Goal: Task Accomplishment & Management: Complete application form

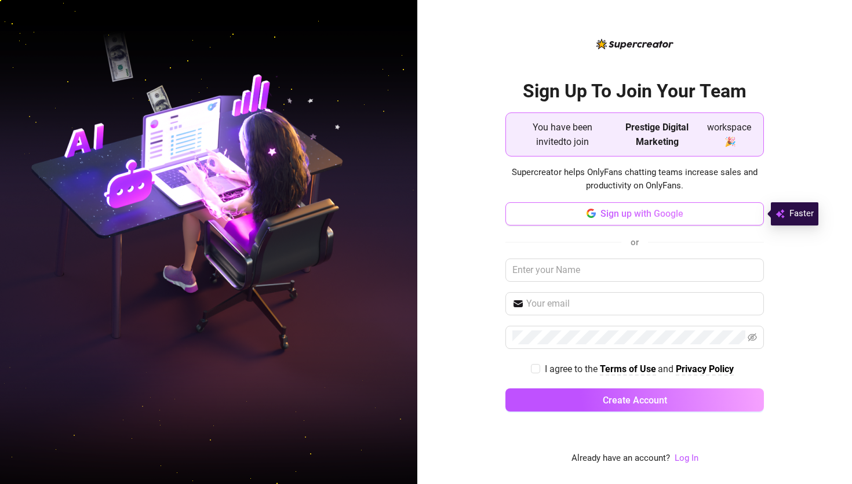
click at [654, 216] on span "Sign up with Google" at bounding box center [642, 213] width 83 height 11
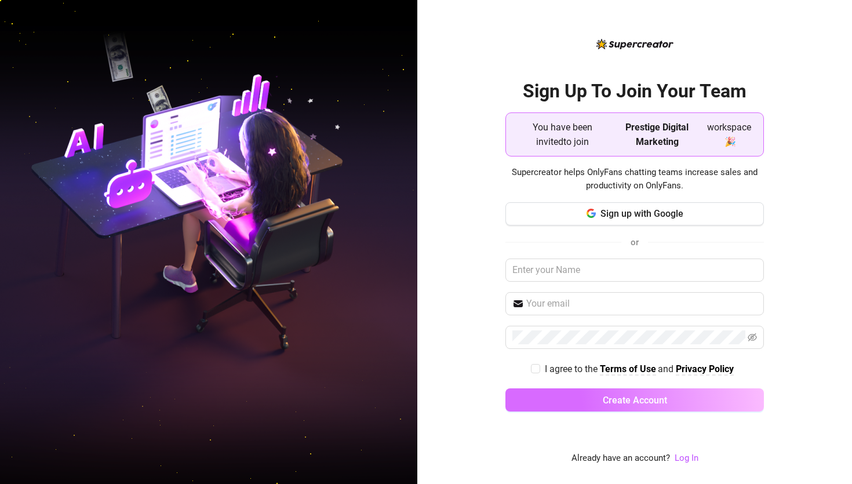
click at [675, 399] on button "Create Account" at bounding box center [634, 399] width 259 height 23
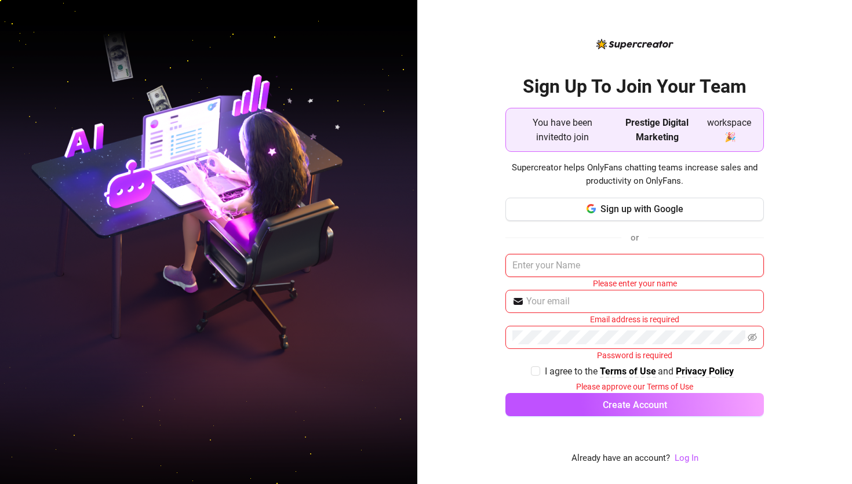
click at [614, 271] on input "text" at bounding box center [634, 265] width 259 height 23
click at [599, 272] on input "text" at bounding box center [634, 265] width 259 height 23
click at [515, 221] on div "Sign up with Google or Please enter your name Email address is required Passwor…" at bounding box center [634, 313] width 259 height 230
click at [461, 250] on div "Sign Up To Join Your Team You have been invited to join Prestige Digital Market…" at bounding box center [634, 242] width 435 height 484
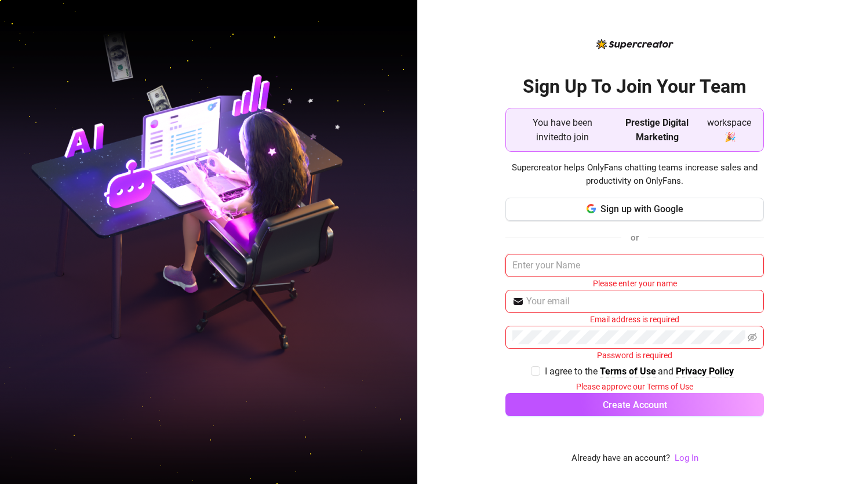
click at [596, 268] on input "text" at bounding box center [634, 265] width 259 height 23
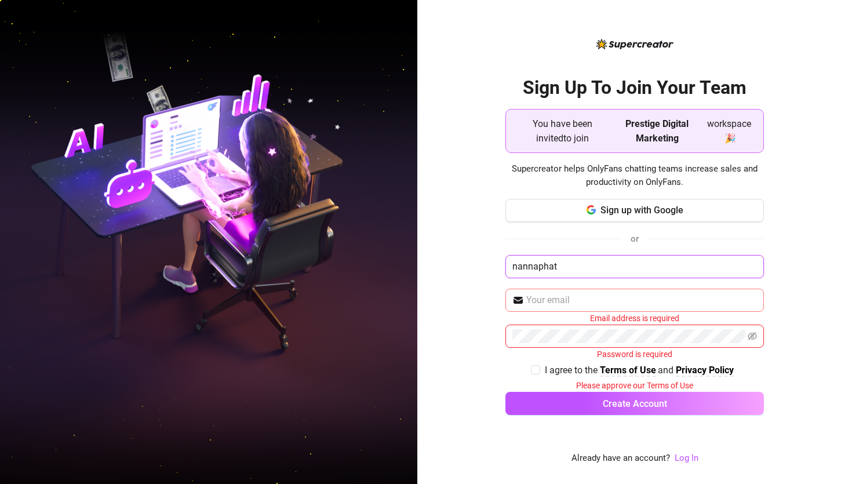
type input "nannaphat"
click at [574, 301] on input "text" at bounding box center [641, 300] width 231 height 14
click at [545, 300] on input "text" at bounding box center [641, 300] width 231 height 14
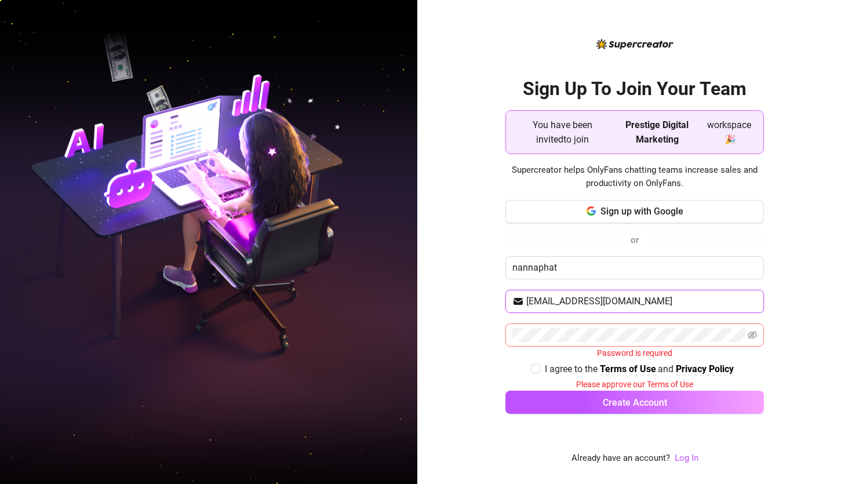
type input "frame29212@gmail.com"
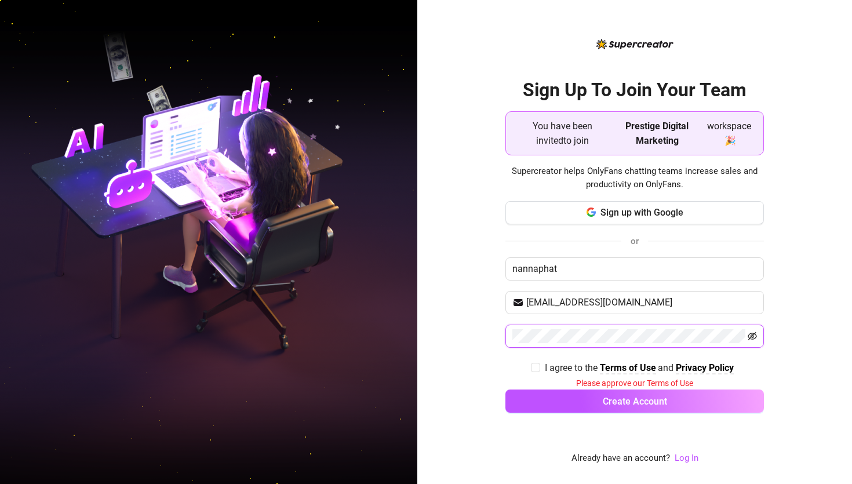
click at [757, 338] on icon "eye-invisible" at bounding box center [752, 336] width 9 height 9
click at [757, 338] on span at bounding box center [634, 336] width 259 height 23
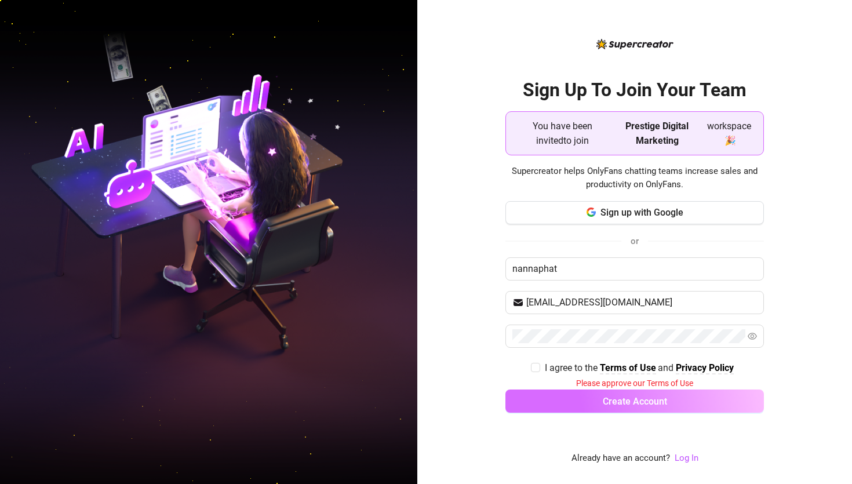
click at [573, 409] on button "Create Account" at bounding box center [634, 401] width 259 height 23
click at [559, 402] on button "Create Account" at bounding box center [634, 401] width 259 height 23
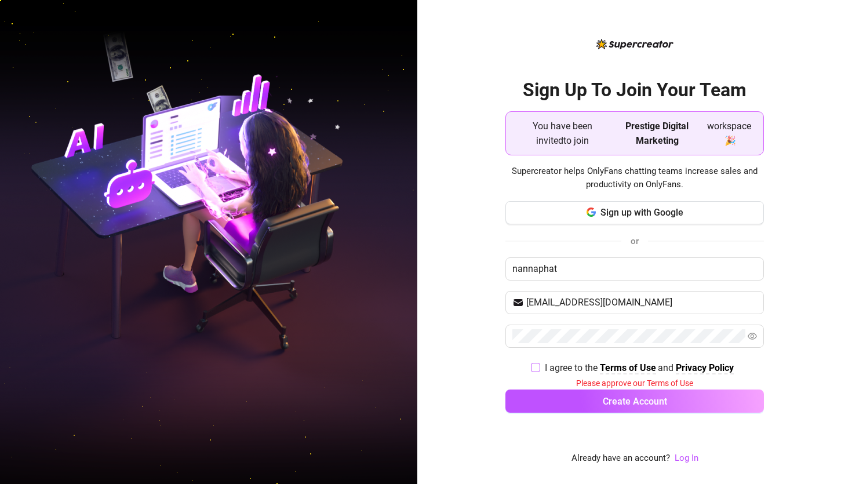
click at [533, 370] on input "I agree to the Terms of Use and Privacy Policy" at bounding box center [535, 367] width 8 height 8
checkbox input "true"
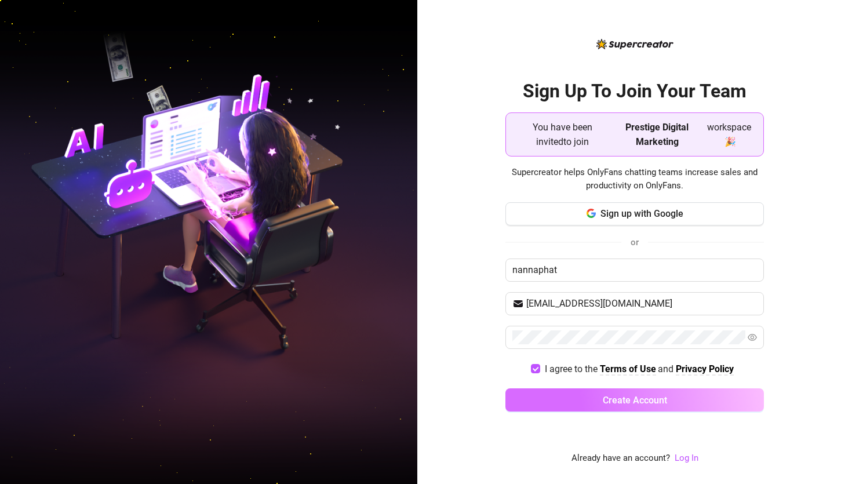
click at [567, 396] on button "Create Account" at bounding box center [634, 399] width 259 height 23
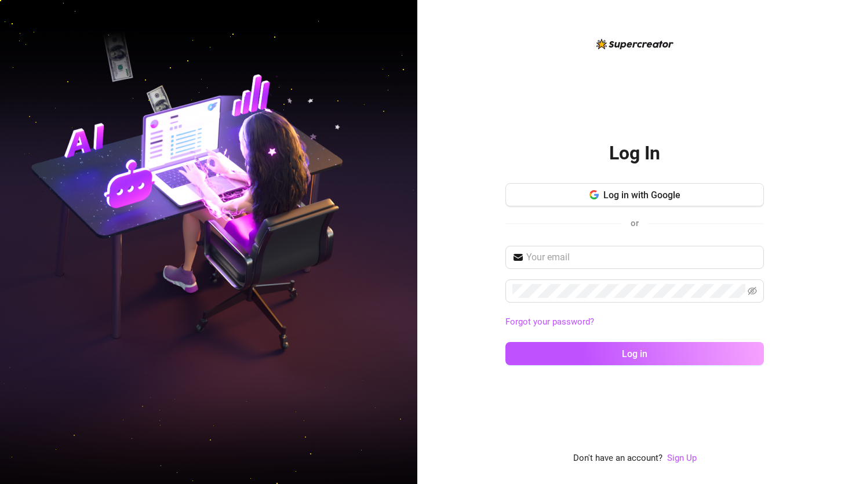
click at [434, 212] on div "Log In Log in with Google or Forgot your password? Log in Don't have an account…" at bounding box center [634, 242] width 435 height 484
click at [565, 262] on input "text" at bounding box center [641, 257] width 231 height 14
click at [572, 277] on div "Forgot your password? Log in" at bounding box center [634, 311] width 259 height 130
click at [568, 264] on span at bounding box center [634, 257] width 259 height 23
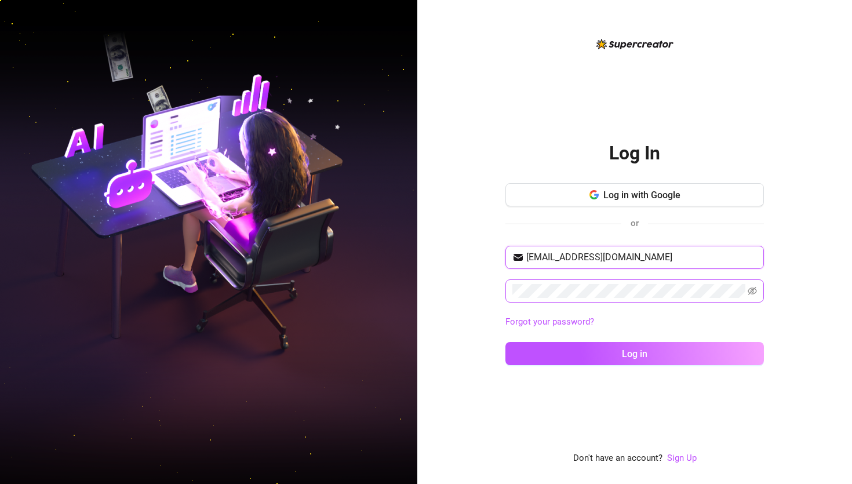
type input "frame29212@gmail.com"
click at [568, 284] on span at bounding box center [634, 290] width 259 height 23
click at [505, 342] on button "Log in" at bounding box center [634, 353] width 259 height 23
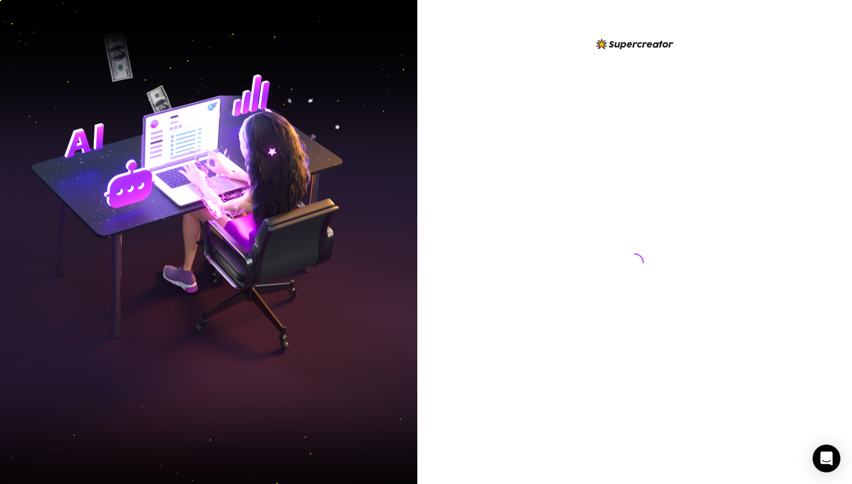
click at [474, 201] on div at bounding box center [634, 242] width 435 height 484
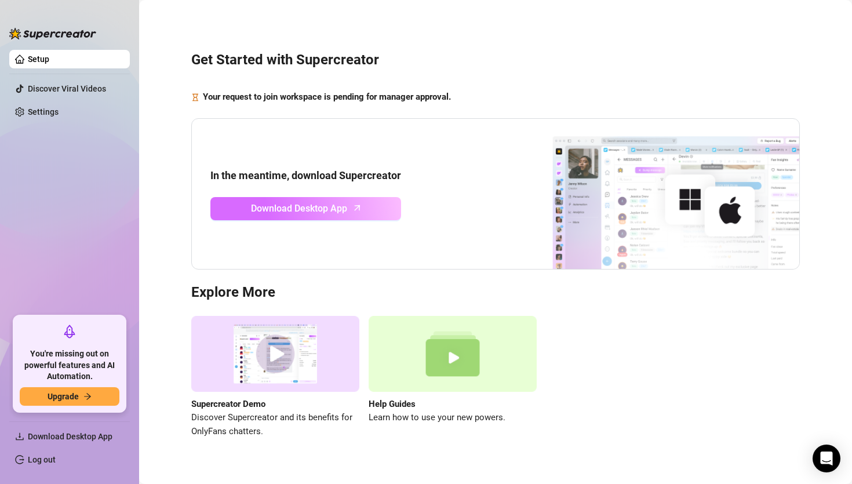
click at [356, 217] on link "Download Desktop App" at bounding box center [305, 208] width 191 height 23
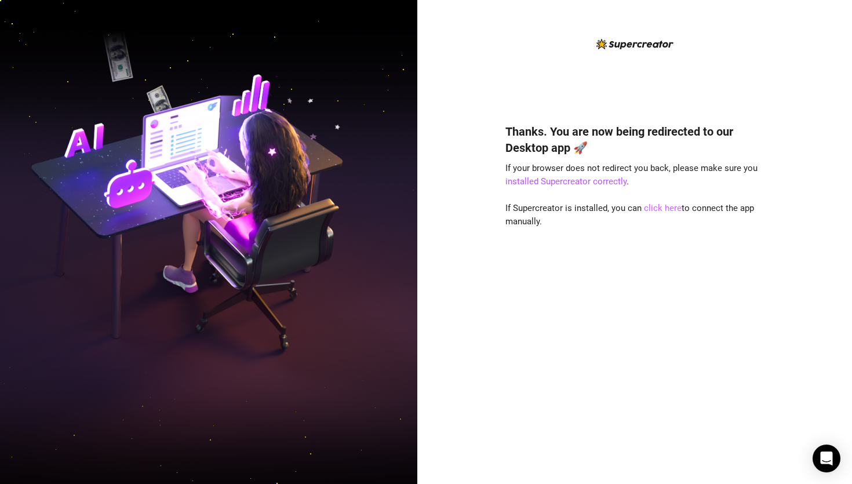
click at [665, 211] on link "click here" at bounding box center [663, 208] width 38 height 10
click at [654, 212] on link "click here" at bounding box center [663, 208] width 38 height 10
